Goal: Information Seeking & Learning: Learn about a topic

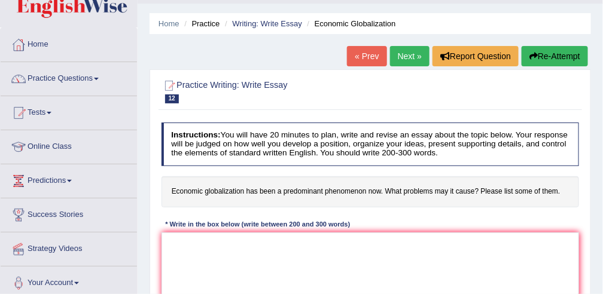
scroll to position [21, 0]
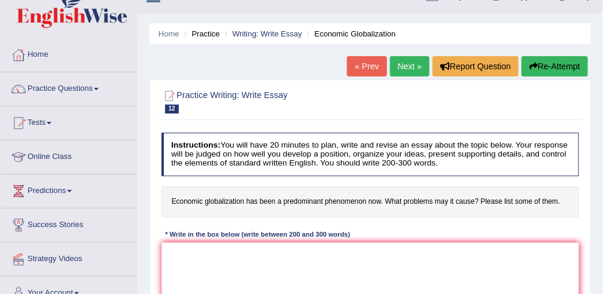
click at [365, 66] on link "« Prev" at bounding box center [366, 66] width 39 height 20
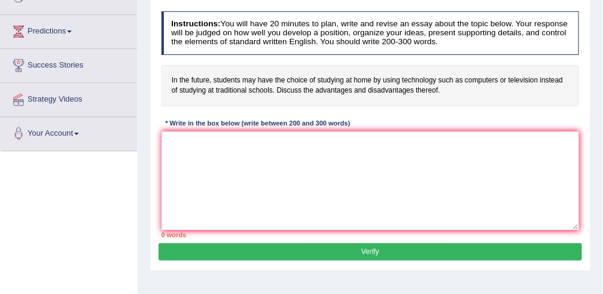
scroll to position [185, 0]
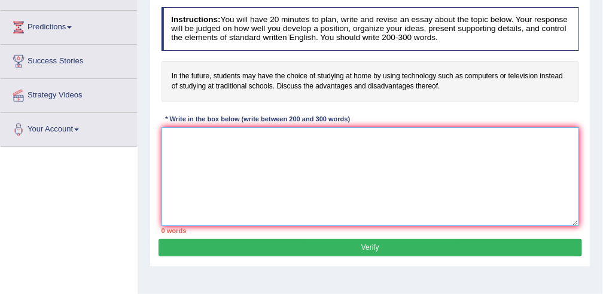
click at [314, 138] on textarea at bounding box center [370, 176] width 418 height 99
click at [253, 133] on textarea "The increasing influence of online learning" at bounding box center [370, 176] width 418 height 99
click at [308, 132] on textarea "The increasing influence of online learning" at bounding box center [370, 176] width 418 height 99
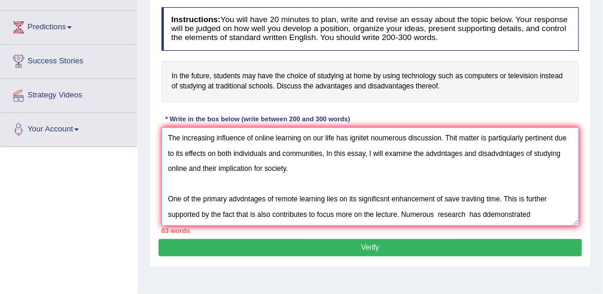
click at [488, 212] on textarea "The increasing influence of online learning on our life has ignitet noumerous d…" at bounding box center [370, 176] width 418 height 99
click at [535, 215] on textarea "The increasing influence of online learning on our life has ignitet noumerous d…" at bounding box center [370, 176] width 418 height 99
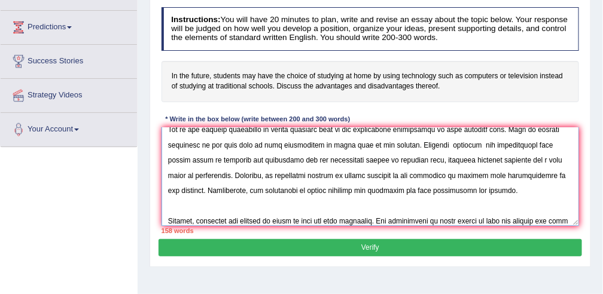
scroll to position [100, 0]
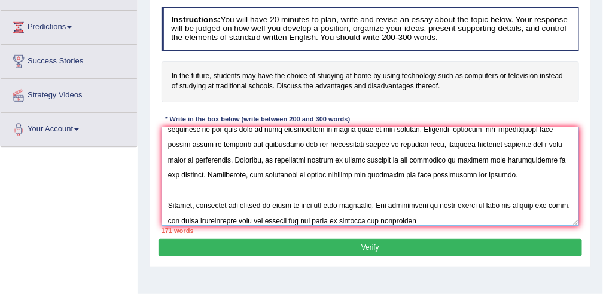
click at [188, 218] on textarea at bounding box center [370, 176] width 418 height 99
click at [451, 216] on textarea at bounding box center [370, 176] width 418 height 99
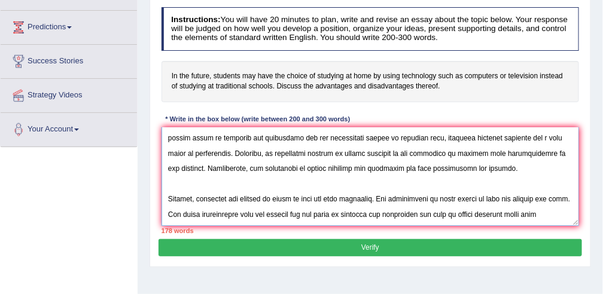
scroll to position [118, 0]
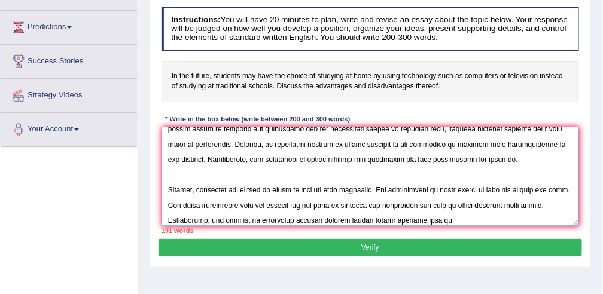
click at [368, 218] on textarea at bounding box center [370, 176] width 418 height 99
click at [480, 215] on textarea at bounding box center [370, 176] width 418 height 99
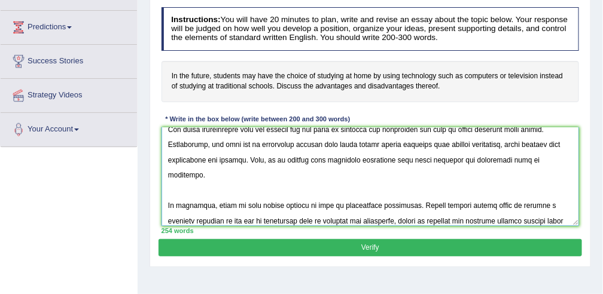
scroll to position [225, 0]
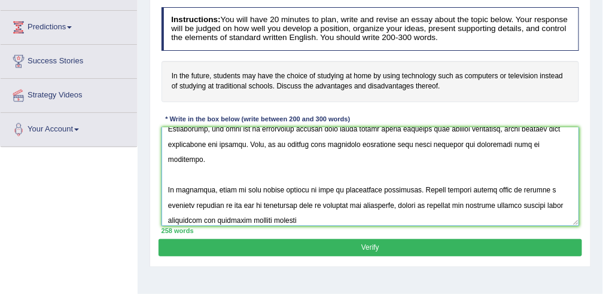
drag, startPoint x: 480, startPoint y: 215, endPoint x: 414, endPoint y: 222, distance: 66.7
click at [414, 222] on div "Instructions: You will have 20 minutes to plan, write and revise an essay about…" at bounding box center [369, 120] width 423 height 237
type textarea "The increasing influence of online learning on our life has ignitet noumerous d…"
click at [476, 239] on button "Verify" at bounding box center [369, 247] width 423 height 17
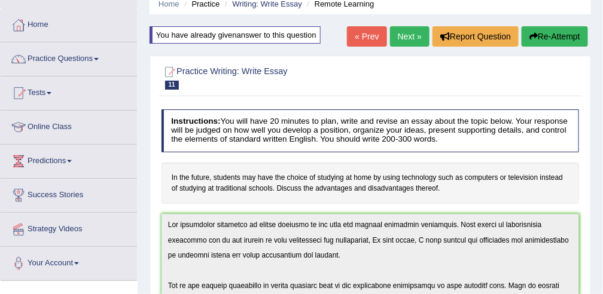
scroll to position [22, 0]
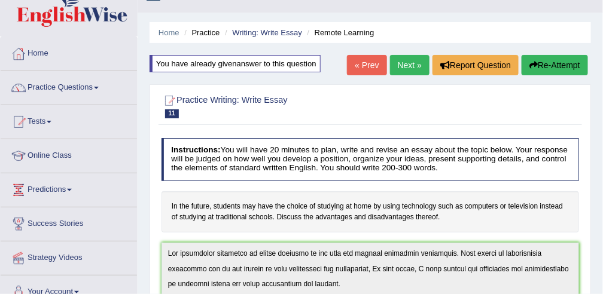
click at [554, 62] on button "Re-Attempt" at bounding box center [554, 65] width 66 height 20
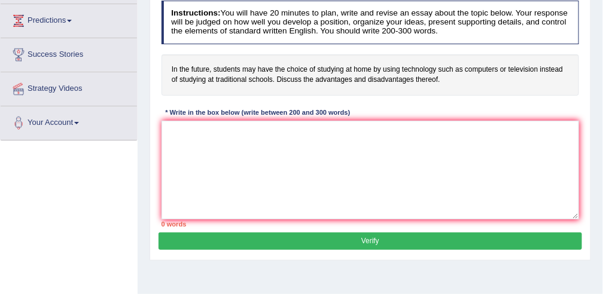
scroll to position [196, 0]
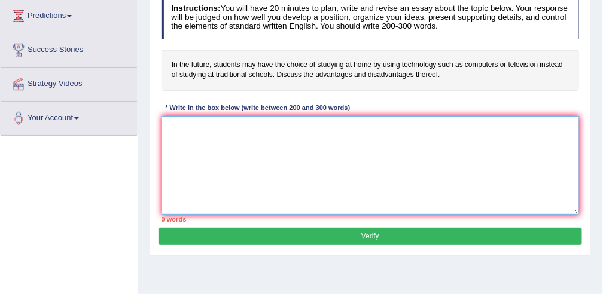
paste textarea "The increasing influence of online learning on our life has ignitet noumerous d…"
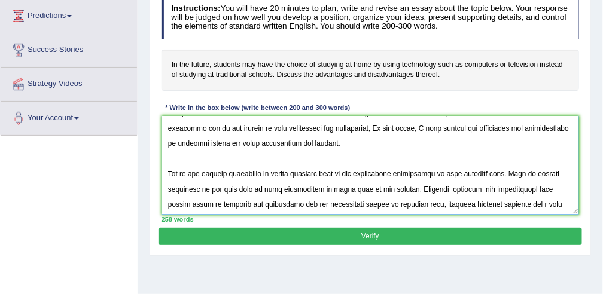
scroll to position [0, 0]
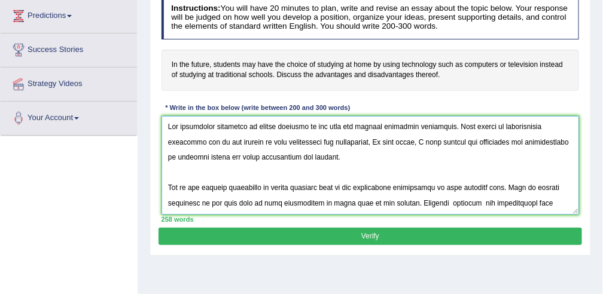
click at [369, 123] on textarea at bounding box center [370, 165] width 418 height 99
click at [380, 124] on textarea at bounding box center [370, 165] width 418 height 99
click at [454, 126] on textarea at bounding box center [370, 165] width 418 height 99
click at [455, 124] on textarea at bounding box center [370, 165] width 418 height 99
click at [451, 139] on textarea at bounding box center [370, 165] width 418 height 99
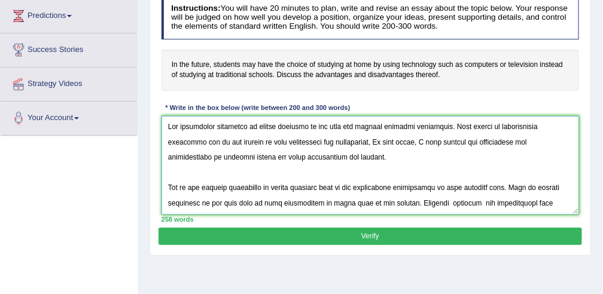
click at [460, 141] on textarea at bounding box center [370, 165] width 418 height 99
click at [516, 142] on textarea at bounding box center [370, 165] width 418 height 99
click at [242, 186] on textarea at bounding box center [370, 165] width 418 height 99
click at [384, 185] on textarea at bounding box center [370, 165] width 418 height 99
click at [474, 185] on textarea at bounding box center [370, 165] width 418 height 99
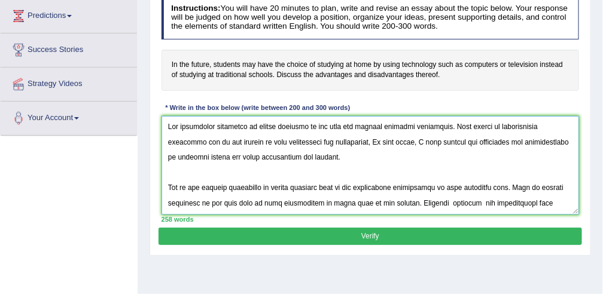
click at [487, 185] on textarea at bounding box center [370, 165] width 418 height 99
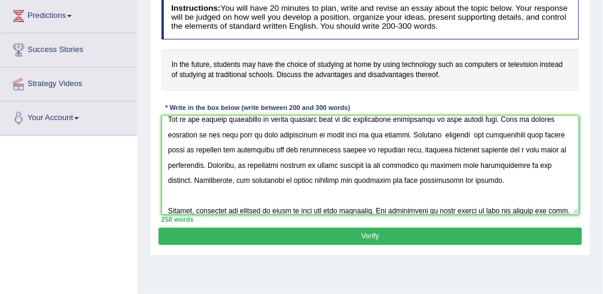
scroll to position [76, 0]
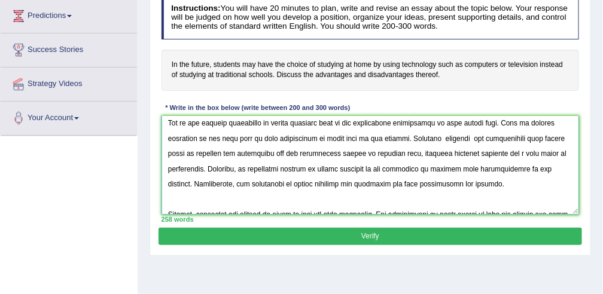
click at [482, 152] on textarea at bounding box center [370, 165] width 418 height 99
click at [322, 152] on textarea at bounding box center [370, 165] width 418 height 99
click at [176, 181] on textarea at bounding box center [370, 165] width 418 height 99
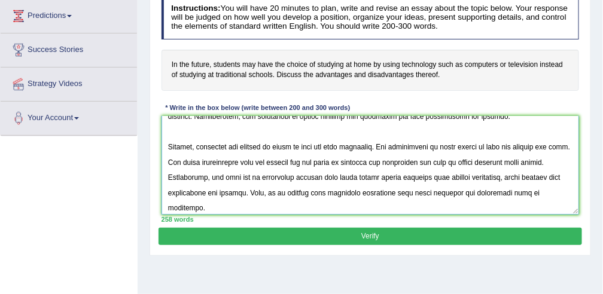
scroll to position [161, 0]
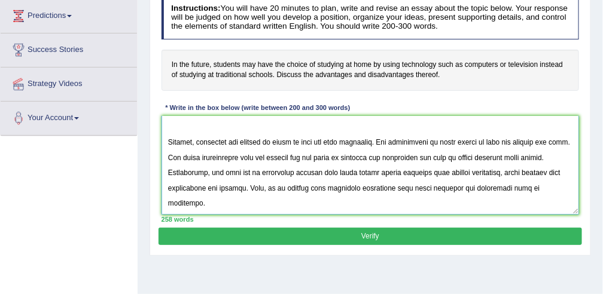
click at [496, 155] on textarea at bounding box center [370, 165] width 418 height 99
click at [541, 155] on textarea at bounding box center [370, 165] width 418 height 99
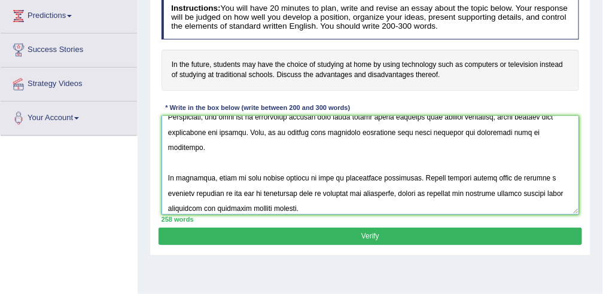
scroll to position [233, 0]
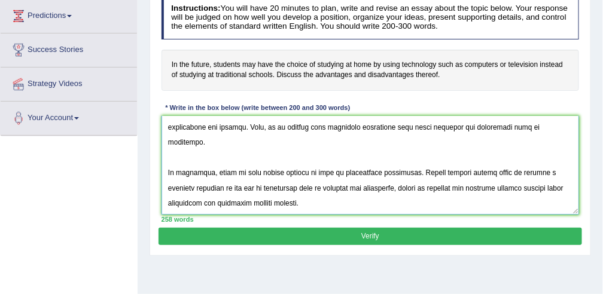
click at [204, 171] on textarea at bounding box center [370, 165] width 418 height 99
type textarea "The increasing influence of online learning on our life has ignited numerous di…"
click at [359, 234] on button "Verify" at bounding box center [369, 236] width 423 height 17
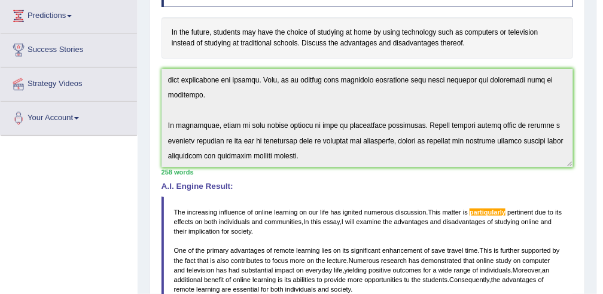
drag, startPoint x: 606, startPoint y: 149, endPoint x: 594, endPoint y: 184, distance: 37.1
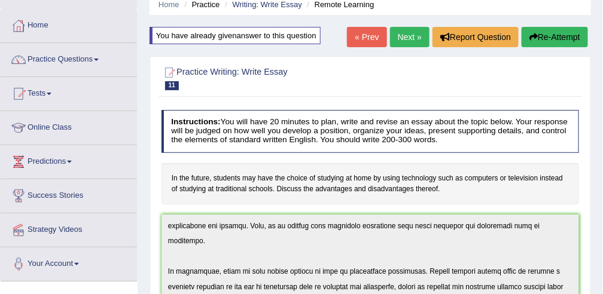
scroll to position [0, 0]
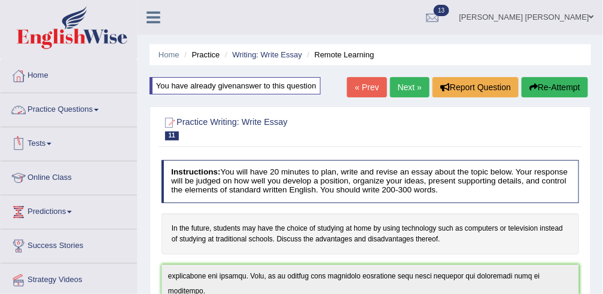
click at [65, 114] on link "Practice Questions" at bounding box center [69, 108] width 136 height 30
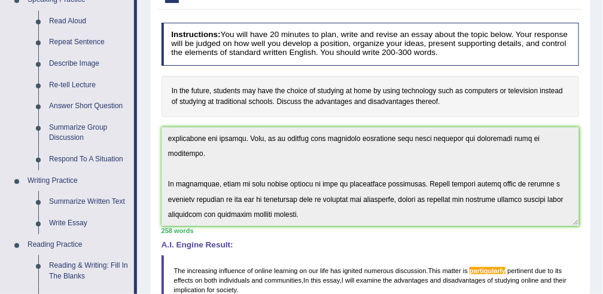
scroll to position [131, 0]
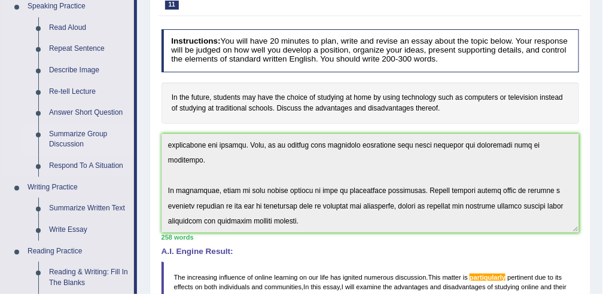
click at [66, 134] on link "Summarize Group Discussion" at bounding box center [89, 140] width 90 height 32
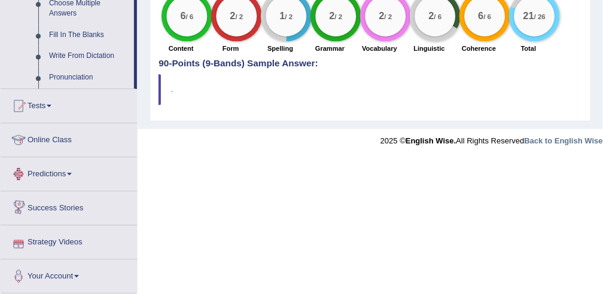
scroll to position [674, 0]
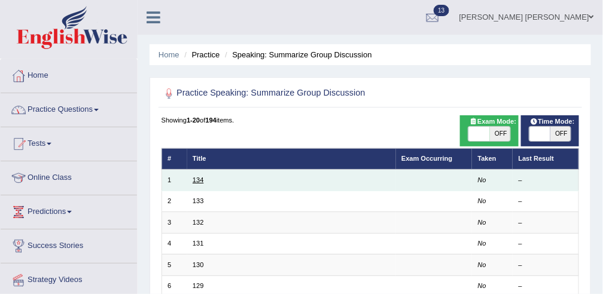
click at [192, 182] on link "134" at bounding box center [197, 179] width 11 height 7
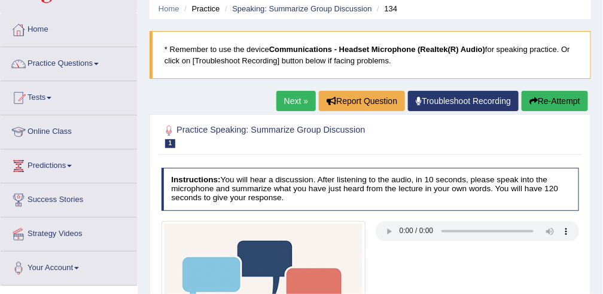
scroll to position [39, 0]
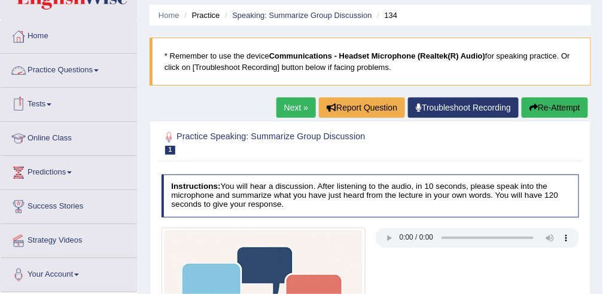
click at [81, 73] on link "Practice Questions" at bounding box center [69, 69] width 136 height 30
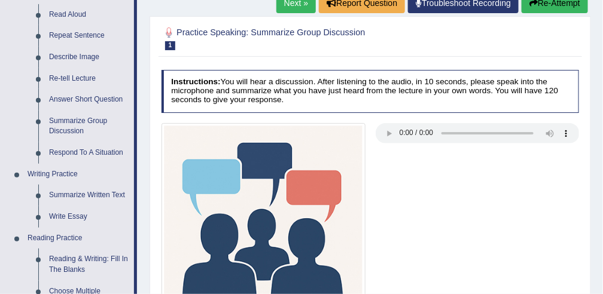
scroll to position [153, 0]
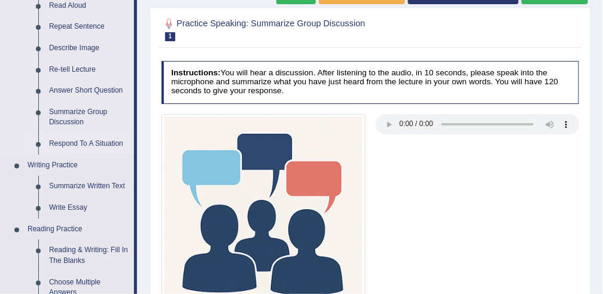
click at [78, 143] on link "Respond To A Situation" at bounding box center [89, 144] width 90 height 22
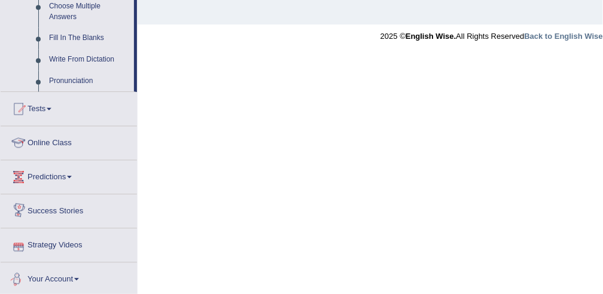
scroll to position [520, 0]
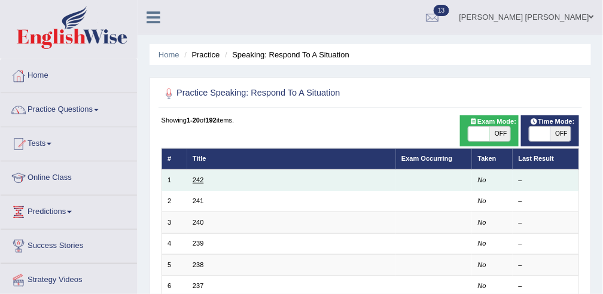
click at [197, 181] on link "242" at bounding box center [197, 179] width 11 height 7
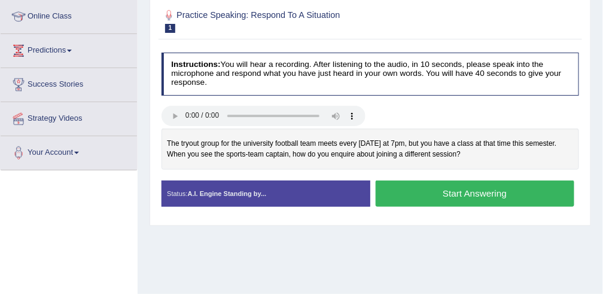
scroll to position [166, 0]
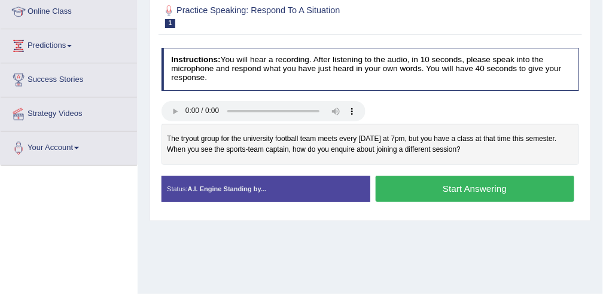
click at [415, 191] on button "Start Answering" at bounding box center [474, 189] width 198 height 26
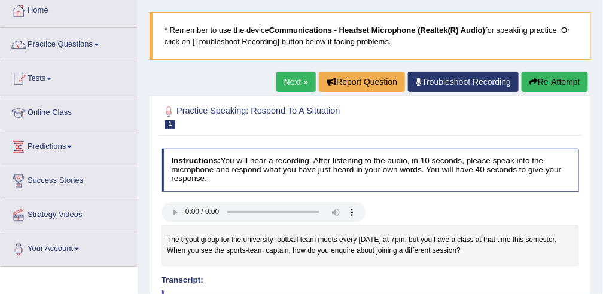
scroll to position [62, 0]
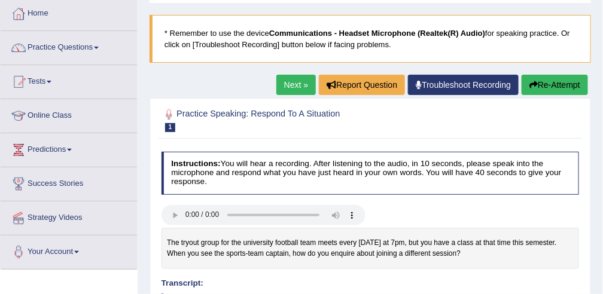
click at [542, 82] on button "Re-Attempt" at bounding box center [554, 85] width 66 height 20
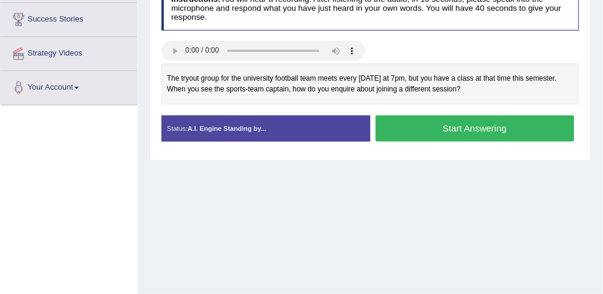
scroll to position [250, 0]
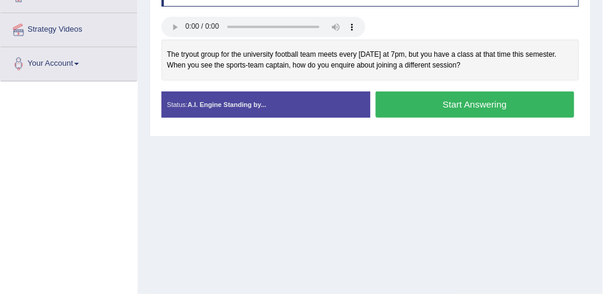
click at [484, 106] on button "Start Answering" at bounding box center [474, 104] width 198 height 26
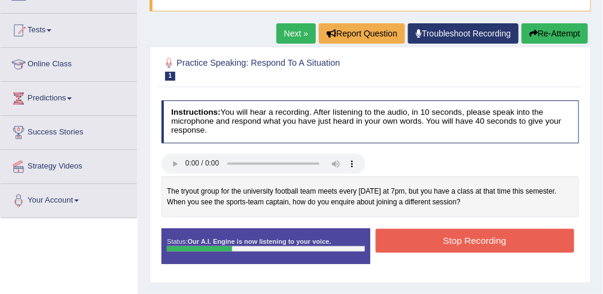
scroll to position [106, 0]
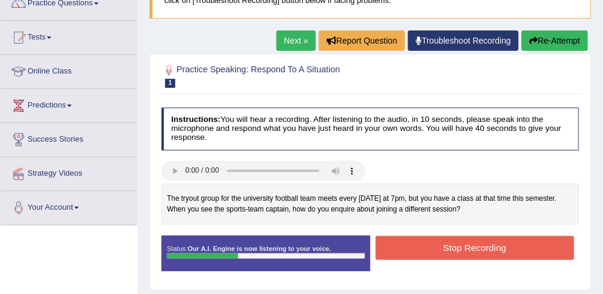
click at [545, 39] on button "Re-Attempt" at bounding box center [554, 40] width 66 height 20
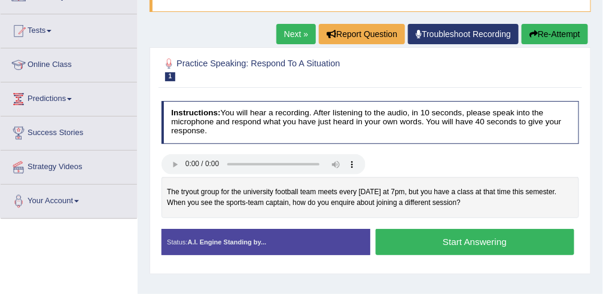
scroll to position [106, 0]
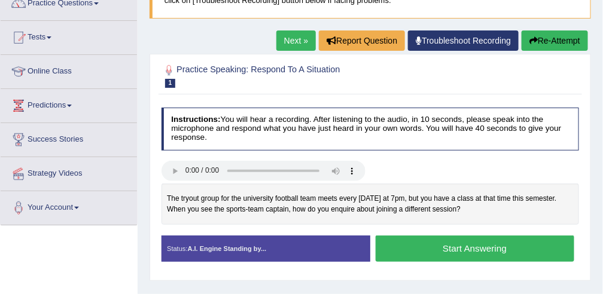
click at [450, 243] on button "Start Answering" at bounding box center [474, 249] width 198 height 26
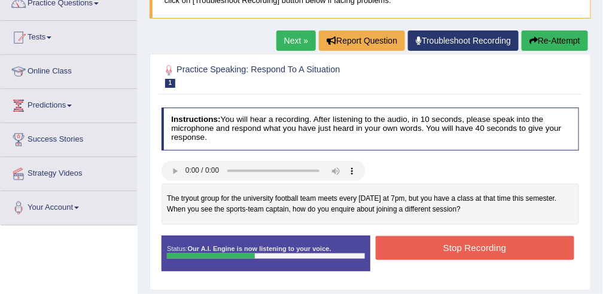
click at [448, 244] on button "Stop Recording" at bounding box center [474, 247] width 198 height 23
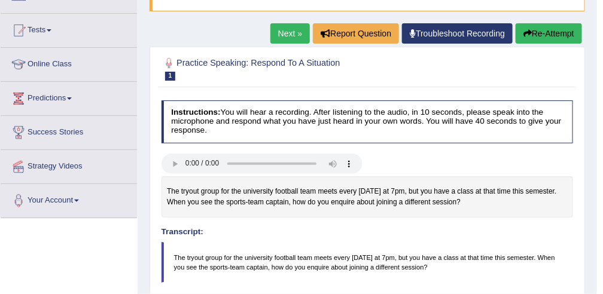
scroll to position [0, 0]
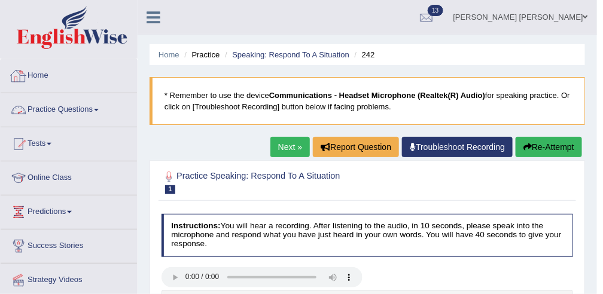
click at [64, 108] on link "Practice Questions" at bounding box center [69, 108] width 136 height 30
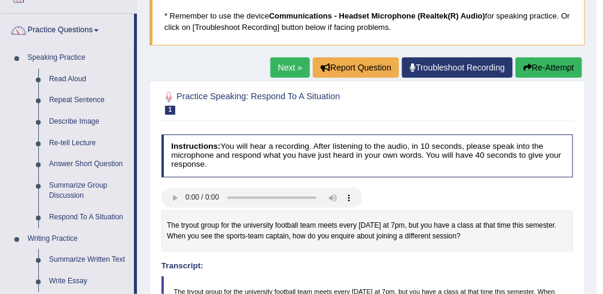
scroll to position [91, 0]
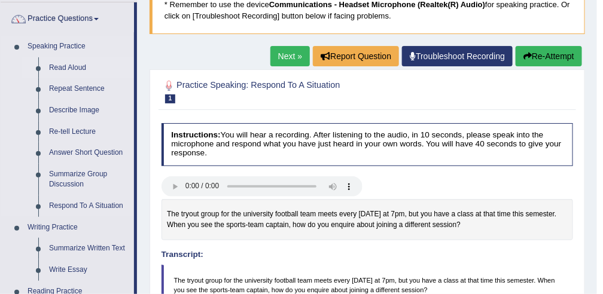
click at [69, 66] on link "Read Aloud" at bounding box center [89, 68] width 90 height 22
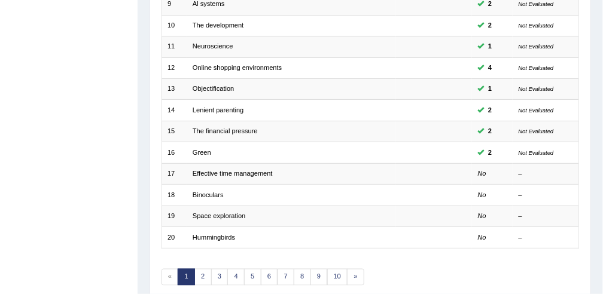
scroll to position [390, 0]
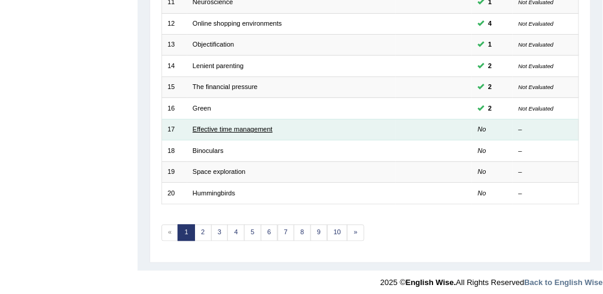
click at [207, 129] on link "Effective time management" at bounding box center [232, 129] width 80 height 7
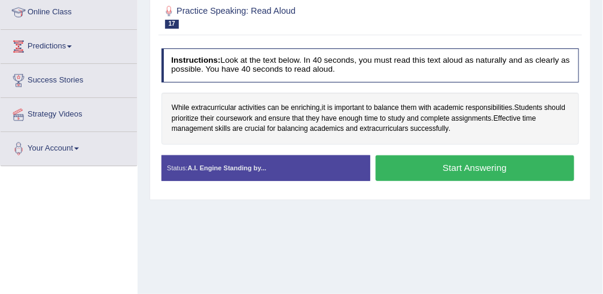
scroll to position [170, 0]
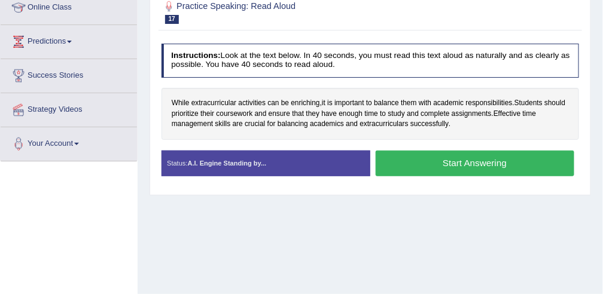
click at [457, 159] on button "Start Answering" at bounding box center [474, 164] width 198 height 26
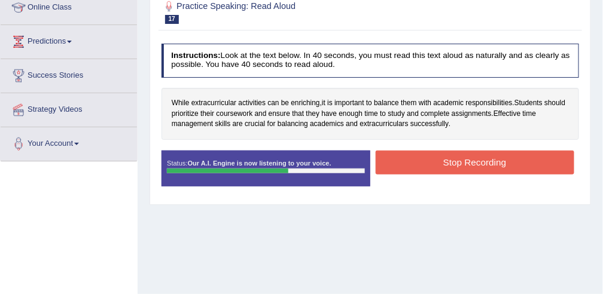
click at [457, 159] on button "Stop Recording" at bounding box center [474, 162] width 198 height 23
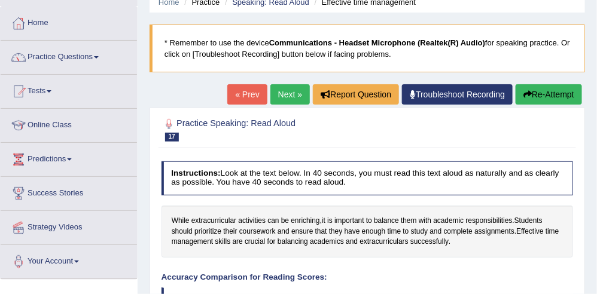
scroll to position [0, 0]
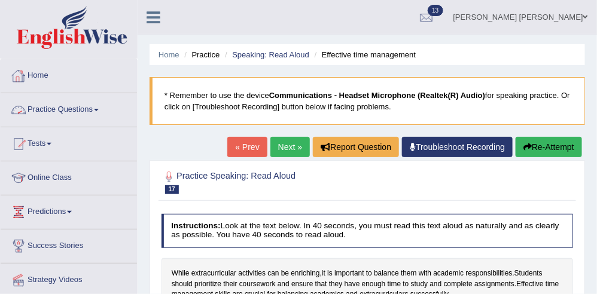
click at [58, 106] on link "Practice Questions" at bounding box center [69, 108] width 136 height 30
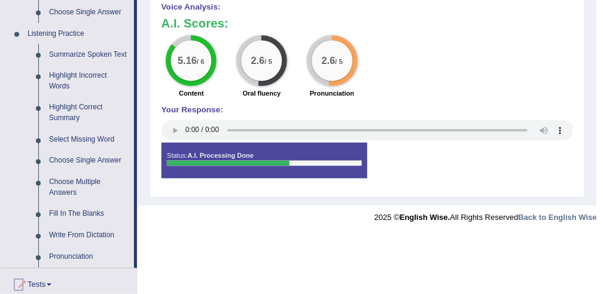
scroll to position [499, 0]
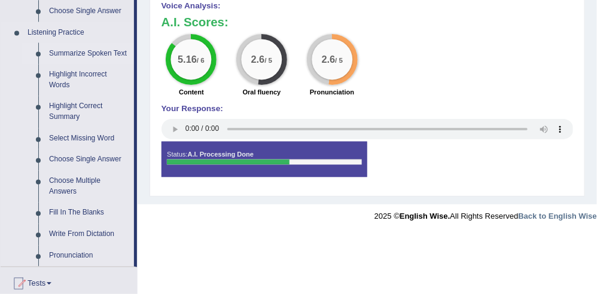
click at [98, 55] on link "Summarize Spoken Text" at bounding box center [89, 54] width 90 height 22
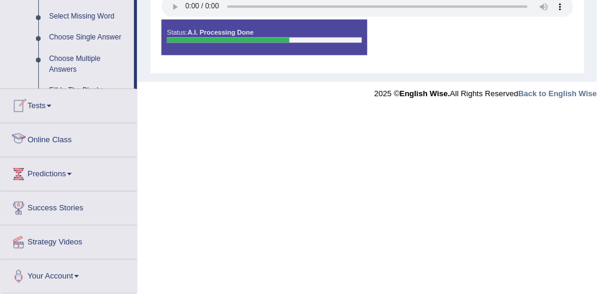
scroll to position [674, 0]
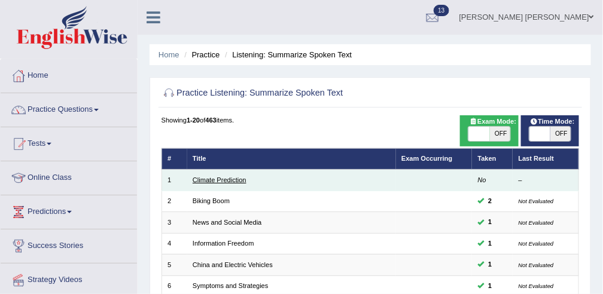
click at [217, 180] on link "Climate Prediction" at bounding box center [219, 179] width 54 height 7
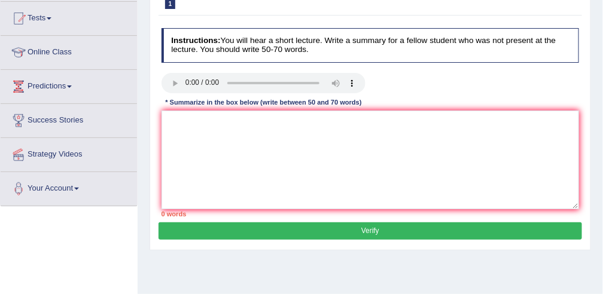
scroll to position [126, 0]
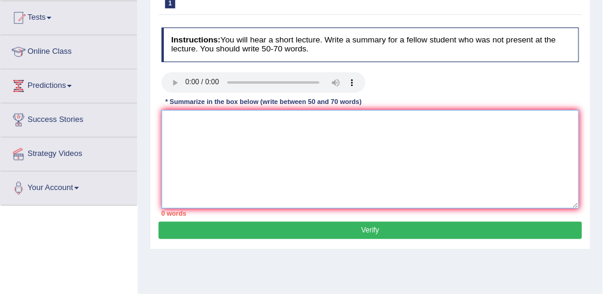
drag, startPoint x: 357, startPoint y: 151, endPoint x: 271, endPoint y: 127, distance: 90.1
click at [271, 127] on textarea at bounding box center [370, 159] width 418 height 99
click at [233, 134] on textarea at bounding box center [370, 159] width 418 height 99
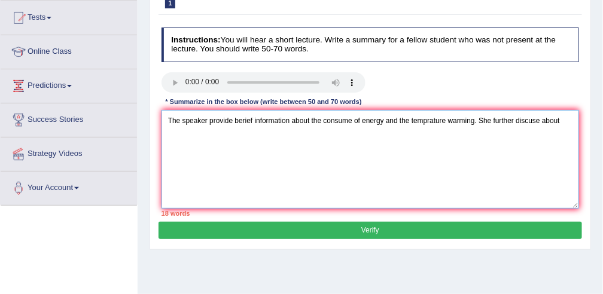
click at [561, 120] on textarea "The speaker provide berief information about the consume of energy and the temp…" at bounding box center [370, 159] width 418 height 99
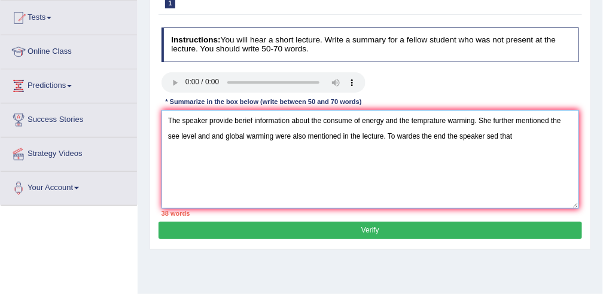
type textarea "The speaker provide berief information about the consume of energy and the temp…"
click at [519, 138] on textarea "The speaker provide berief information about the consume of energy and the temp…" at bounding box center [370, 159] width 418 height 99
click at [570, 136] on textarea "The speaker provide berief information about the consume of energy and the temp…" at bounding box center [370, 159] width 418 height 99
click at [182, 150] on textarea "The speaker provide berief information about the consume of energy and the temp…" at bounding box center [370, 159] width 418 height 99
click at [200, 148] on textarea "The speaker provide berief information about the consume of energy and the temp…" at bounding box center [370, 159] width 418 height 99
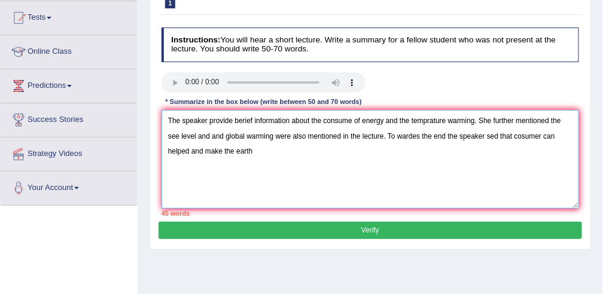
click at [202, 150] on textarea "The speaker provide berief information about the consume of energy and the temp…" at bounding box center [370, 159] width 418 height 99
click at [275, 157] on textarea "The speaker provide berief information about the consume of energy and the temp…" at bounding box center [370, 159] width 418 height 99
click at [294, 148] on textarea "The speaker provide berief information about the consume of energy and the temp…" at bounding box center [370, 159] width 418 height 99
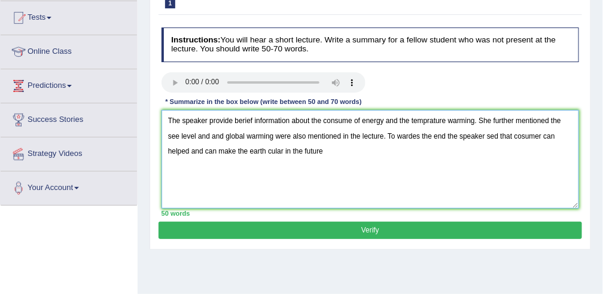
click at [512, 136] on textarea "The speaker provide berief information about the consume of energy and the temp…" at bounding box center [370, 159] width 418 height 99
click at [555, 133] on textarea "The speaker provide berief information about the consume of energy and the temp…" at bounding box center [370, 159] width 418 height 99
click at [291, 149] on textarea "The speaker provide berief information about the consume of energy and the temp…" at bounding box center [370, 159] width 418 height 99
click at [406, 157] on textarea "The speaker provide berief information about the consume of energy and the temp…" at bounding box center [370, 159] width 418 height 99
type textarea "The speaker provide berief information about the consume of energy and the temp…"
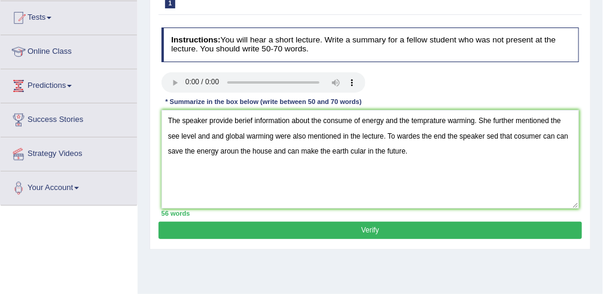
click at [371, 225] on button "Verify" at bounding box center [369, 230] width 423 height 17
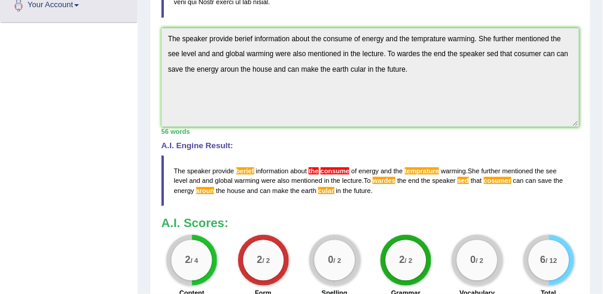
scroll to position [314, 0]
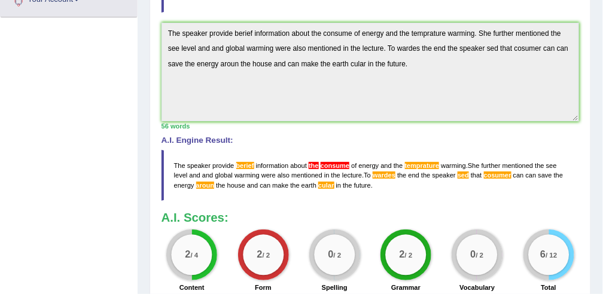
click at [103, 192] on div "Toggle navigation Home Practice Questions Speaking Practice Read Aloud Repeat S…" at bounding box center [301, 39] width 603 height 707
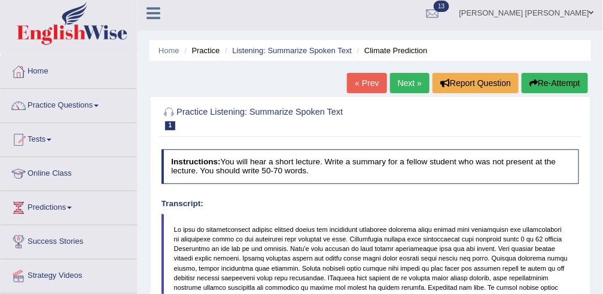
scroll to position [0, 0]
